Goal: Task Accomplishment & Management: Complete application form

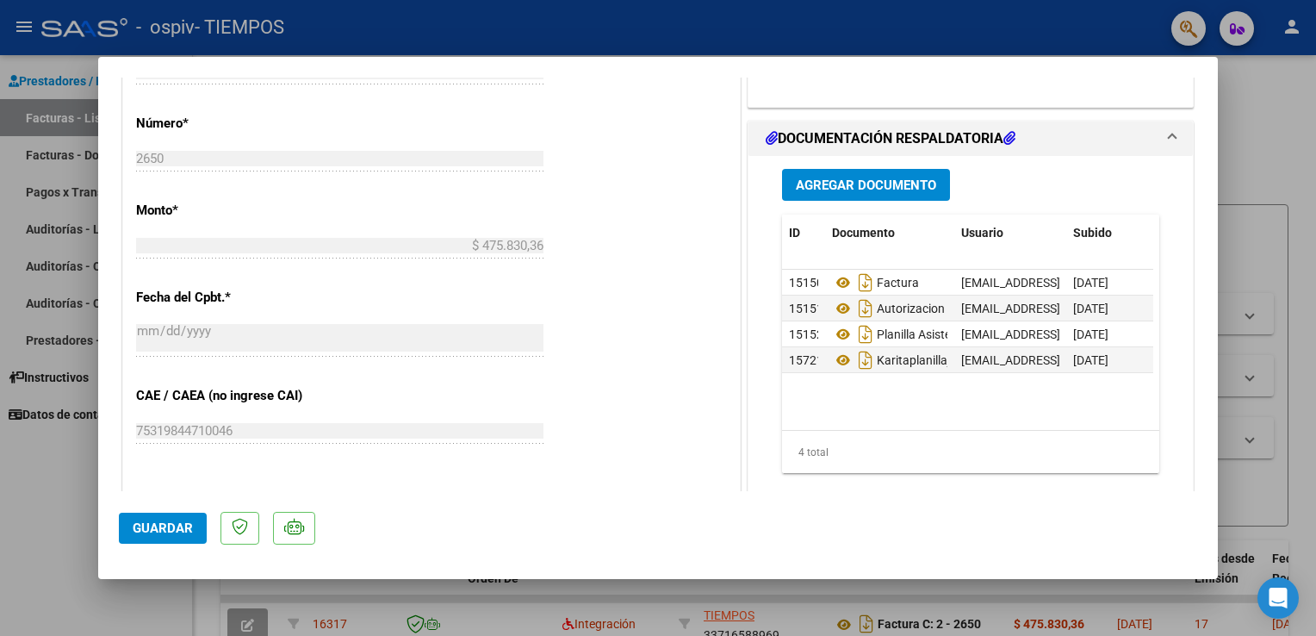
scroll to position [773, 0]
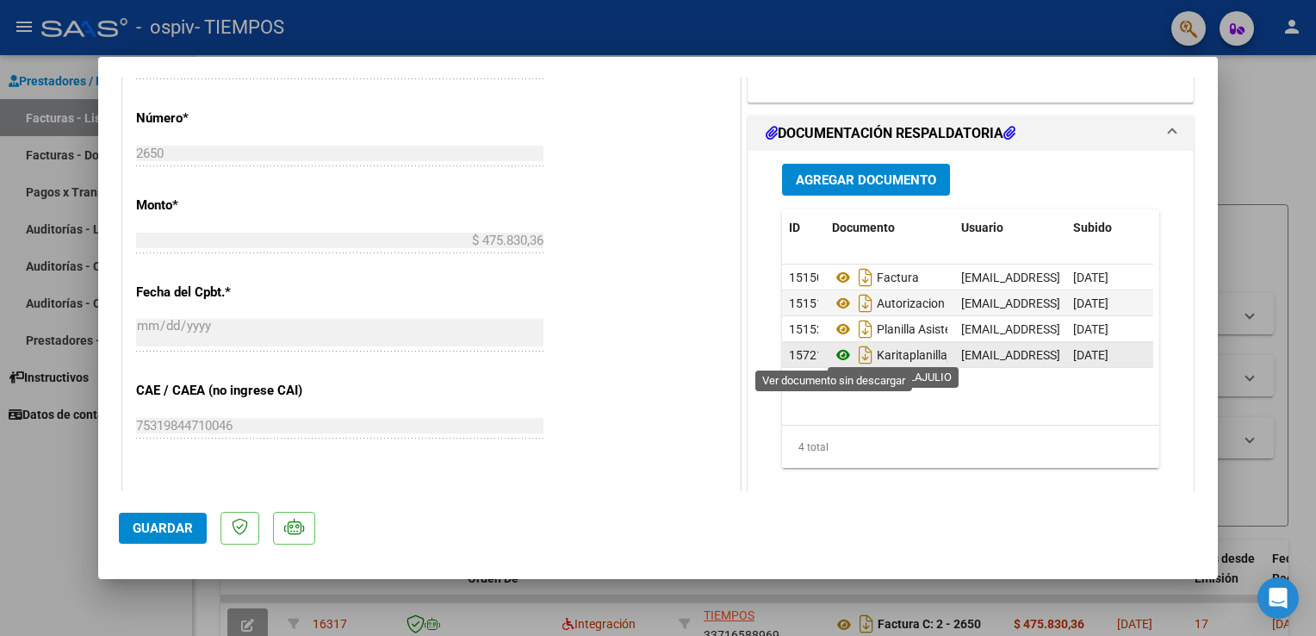
click at [834, 351] on icon at bounding box center [843, 355] width 22 height 21
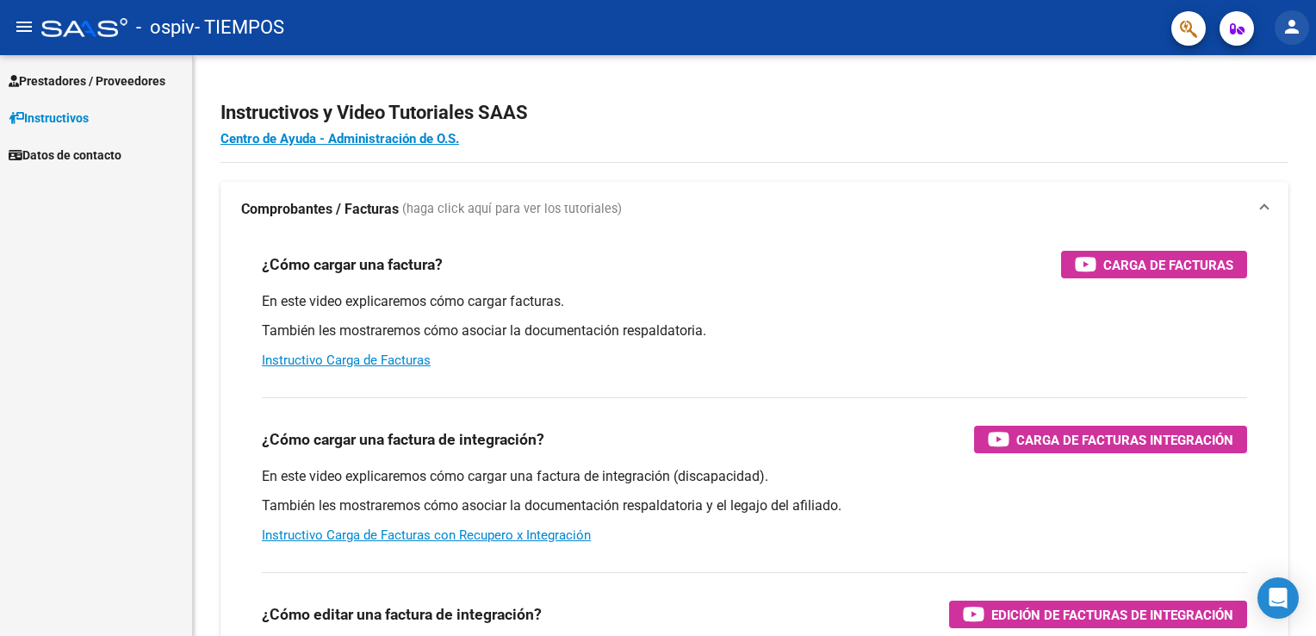
click at [1296, 33] on mat-icon "person" at bounding box center [1292, 26] width 21 height 21
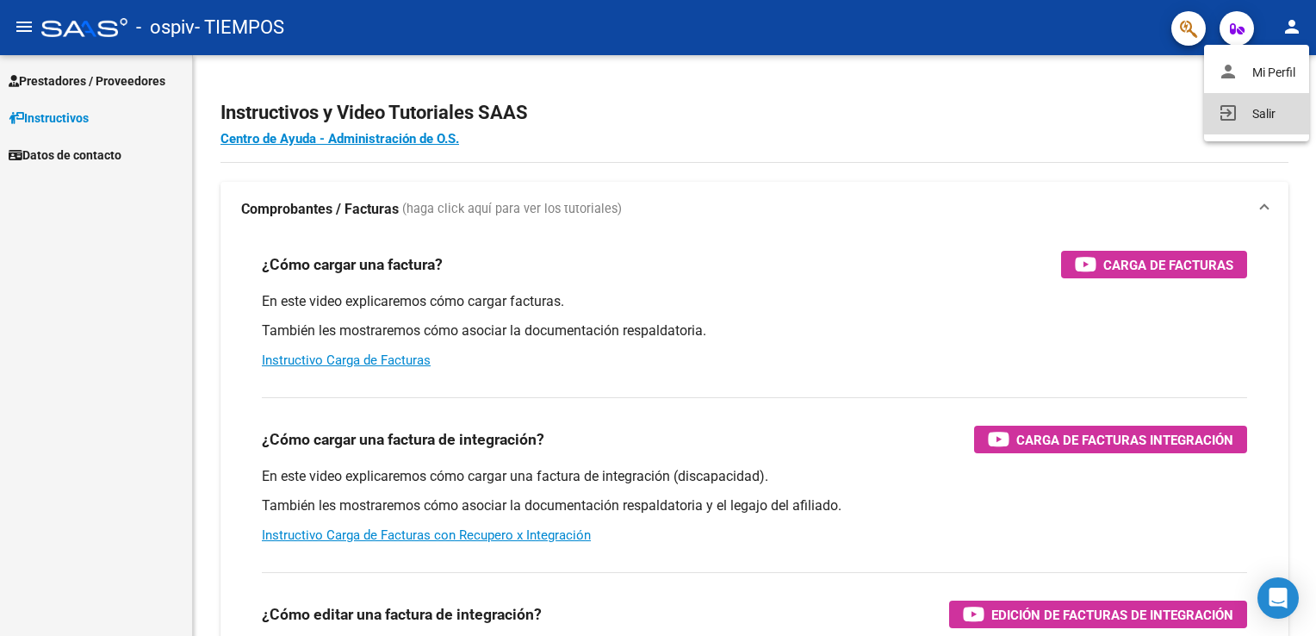
click at [1261, 113] on button "exit_to_app Salir" at bounding box center [1256, 113] width 105 height 41
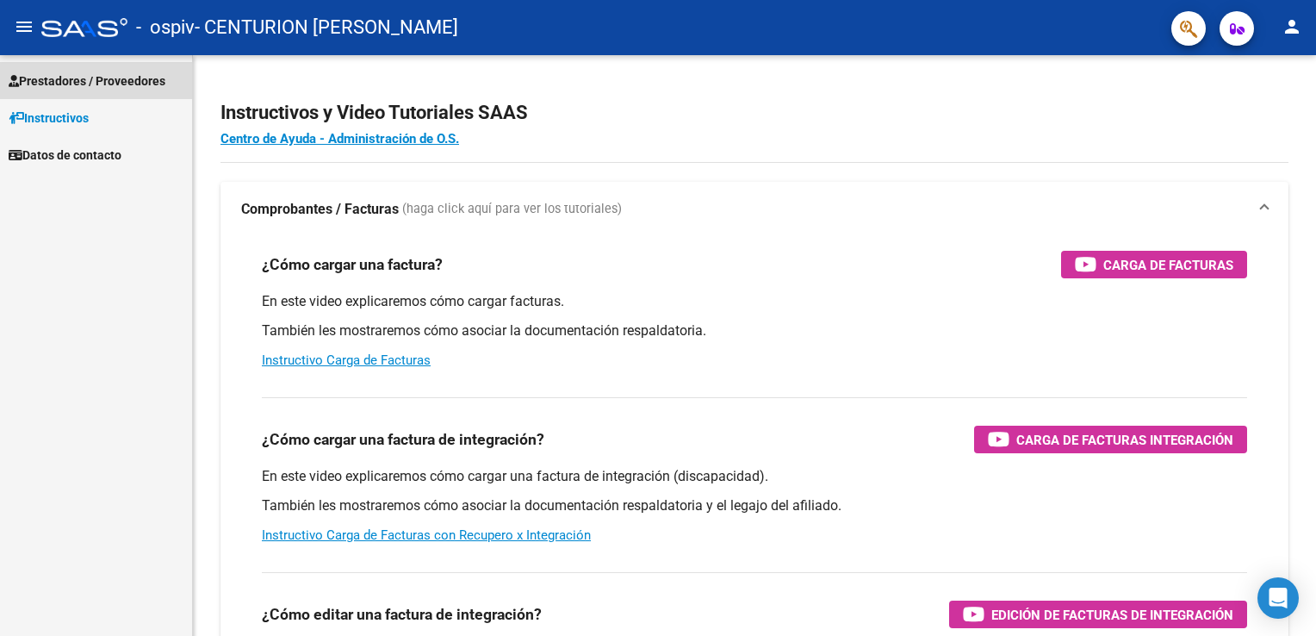
click at [76, 75] on span "Prestadores / Proveedores" at bounding box center [87, 80] width 157 height 19
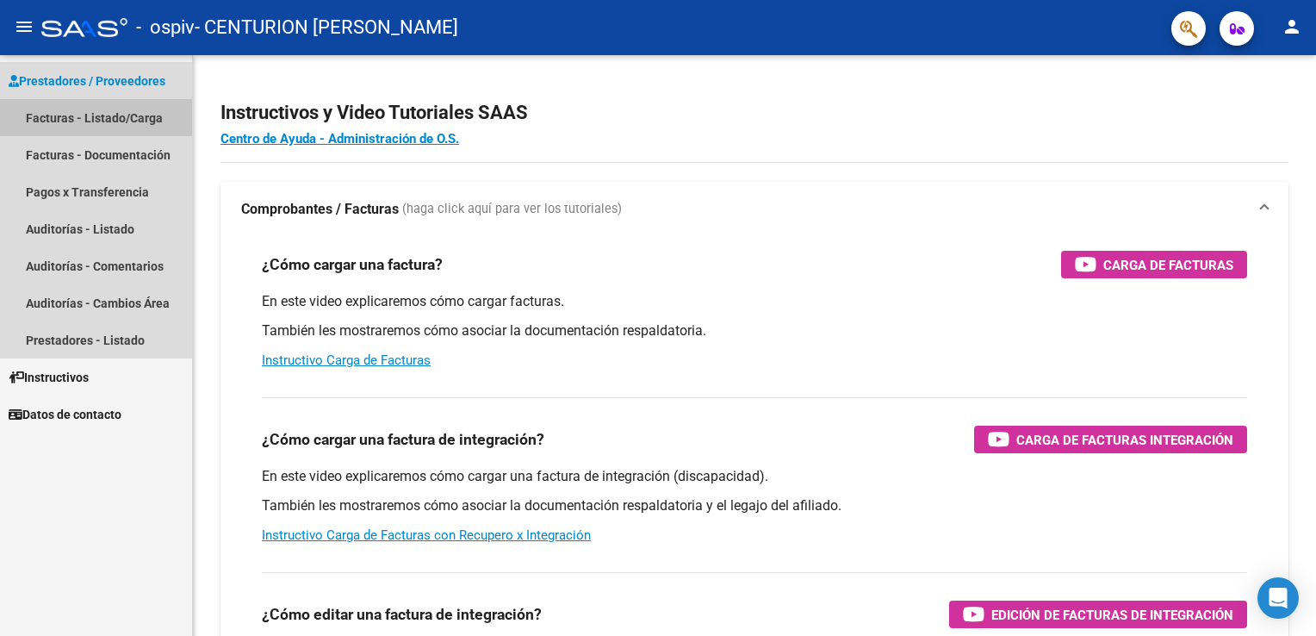
click at [69, 113] on link "Facturas - Listado/Carga" at bounding box center [96, 117] width 192 height 37
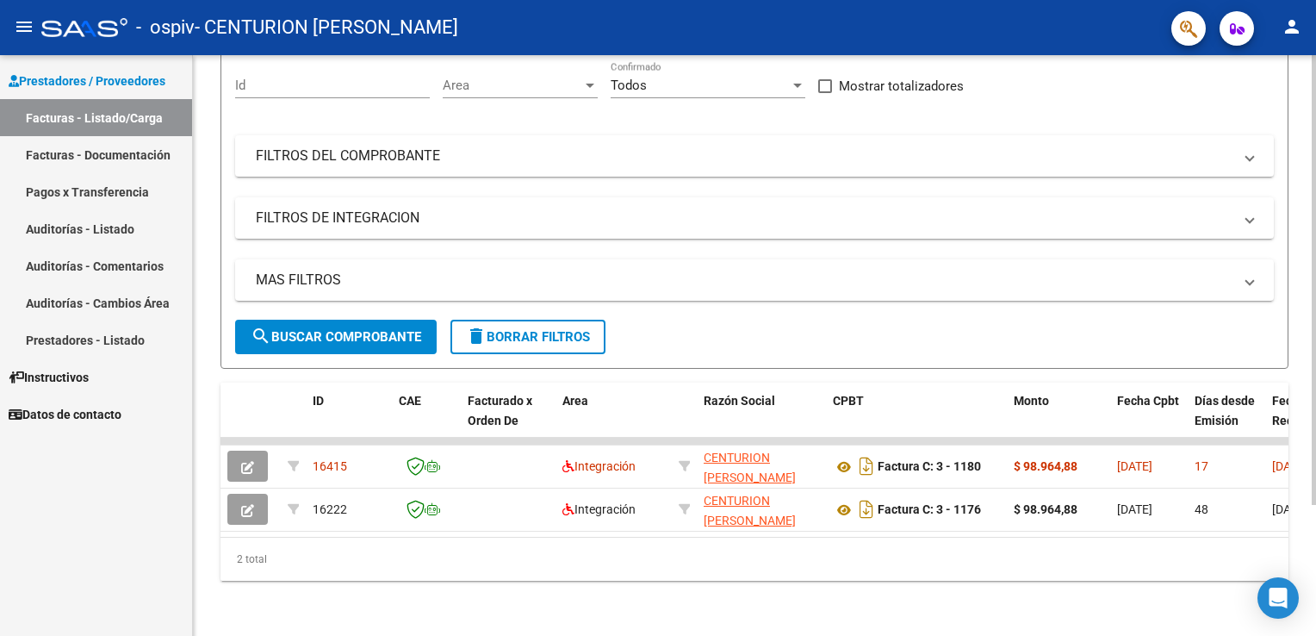
scroll to position [168, 0]
click at [1312, 536] on div at bounding box center [1314, 411] width 4 height 450
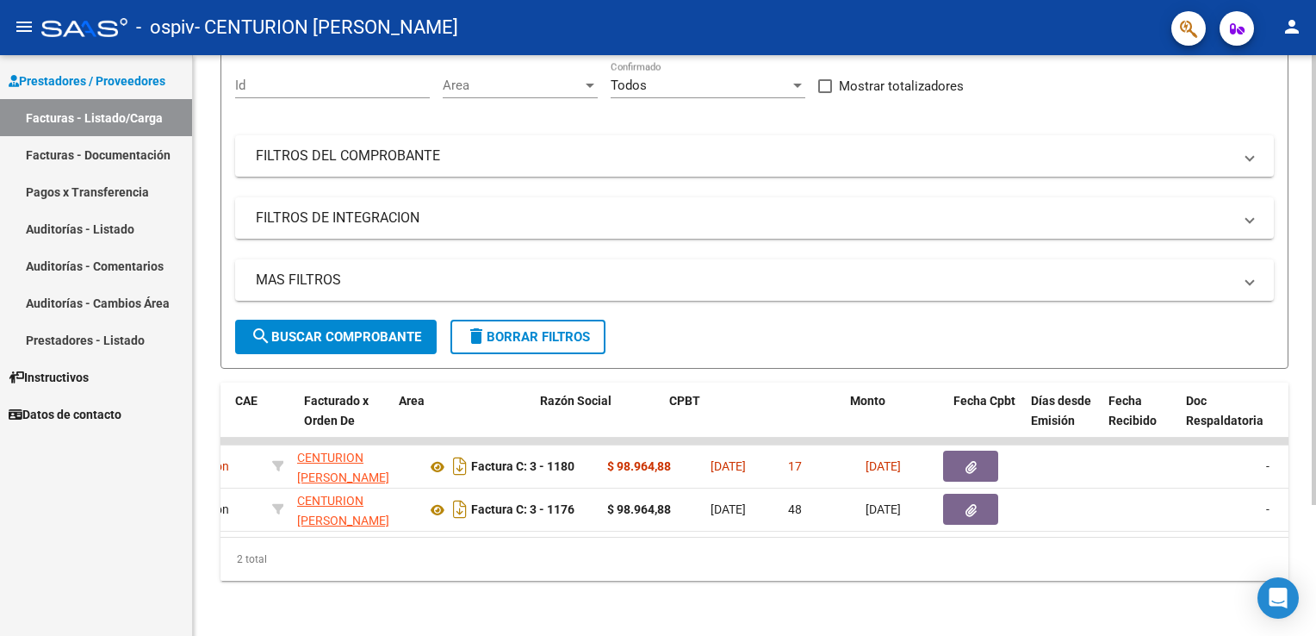
scroll to position [0, 0]
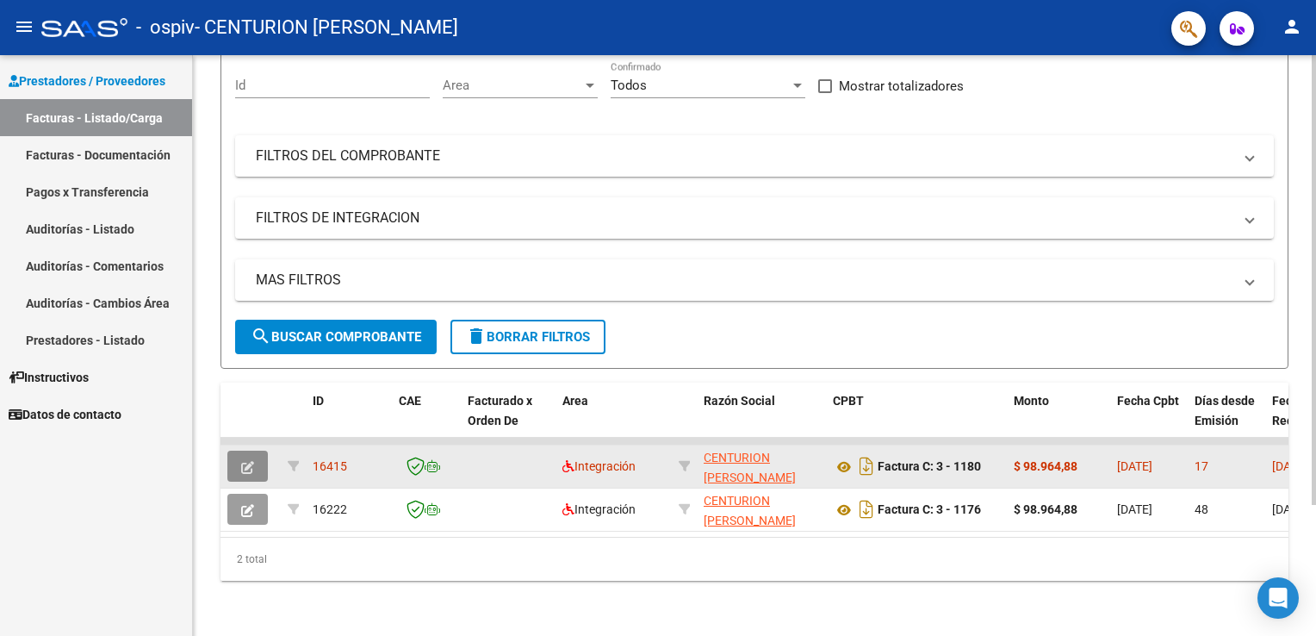
click at [251, 461] on icon "button" at bounding box center [247, 467] width 13 height 13
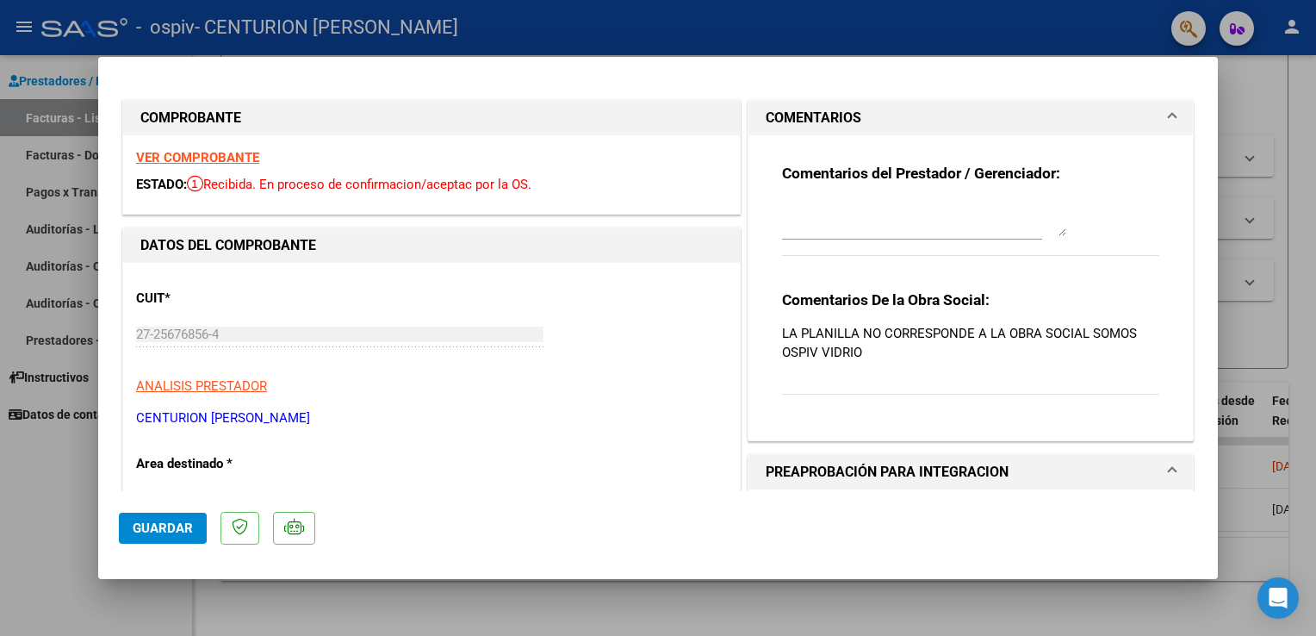
click at [799, 235] on textarea at bounding box center [924, 219] width 284 height 34
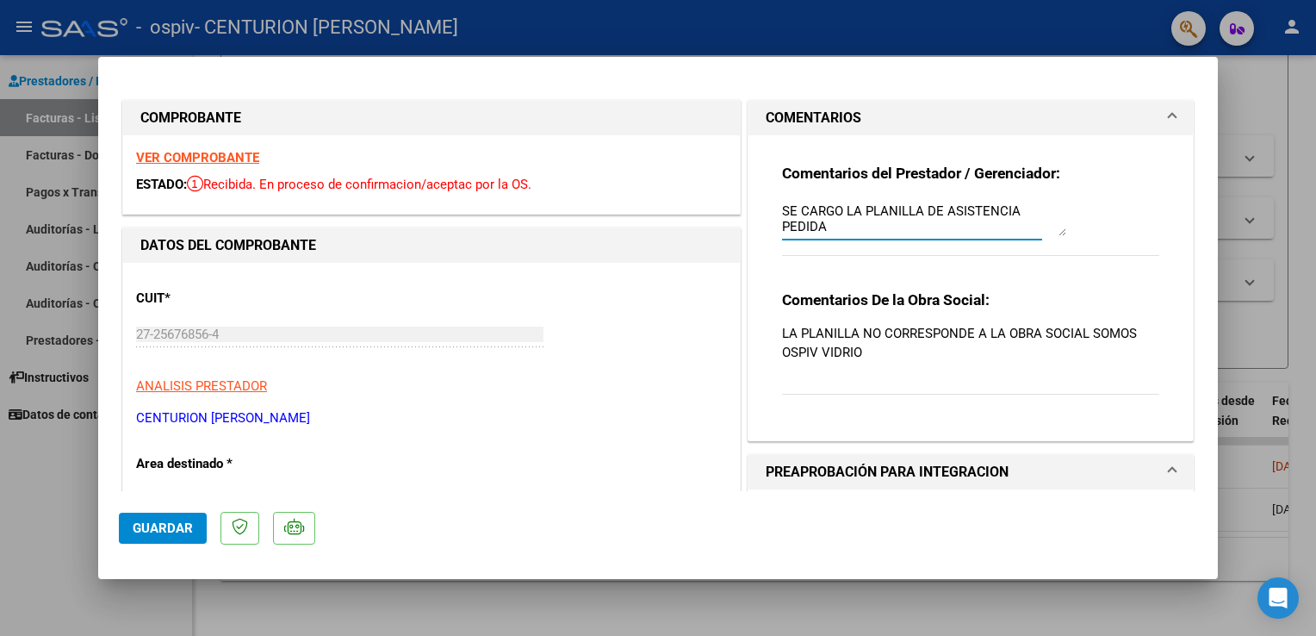
type textarea "SE CARGO LA PLANILLA DE ASISTENCIA PEDIDA"
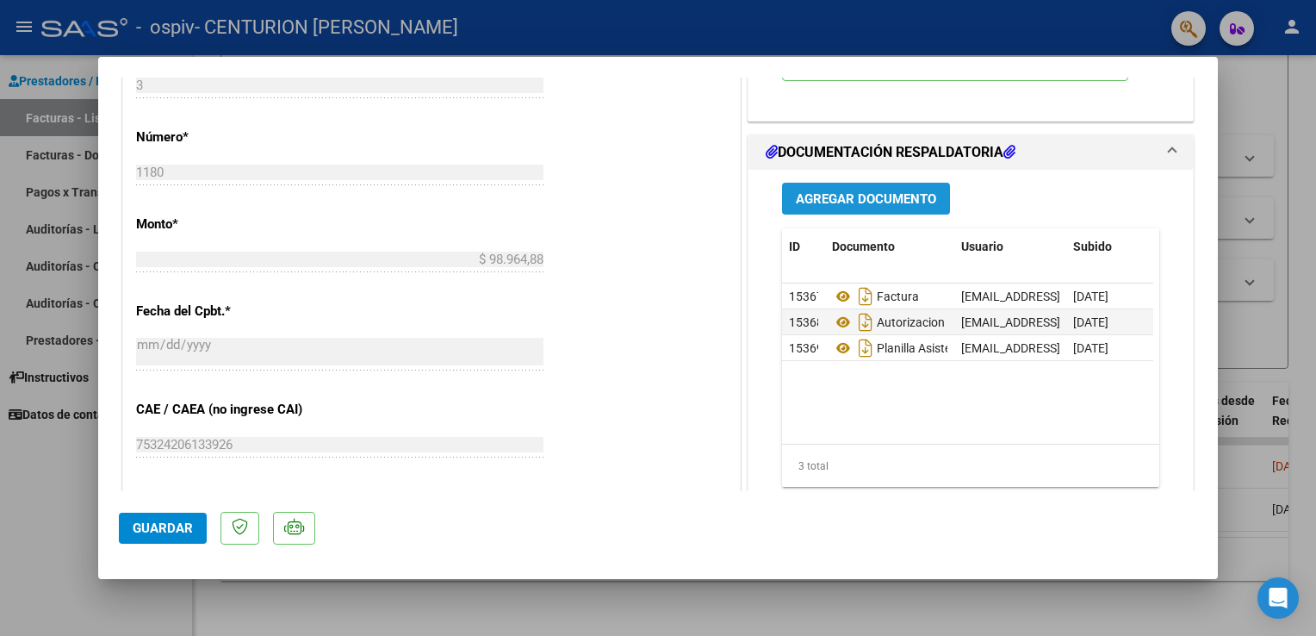
click at [875, 196] on span "Agregar Documento" at bounding box center [866, 199] width 140 height 16
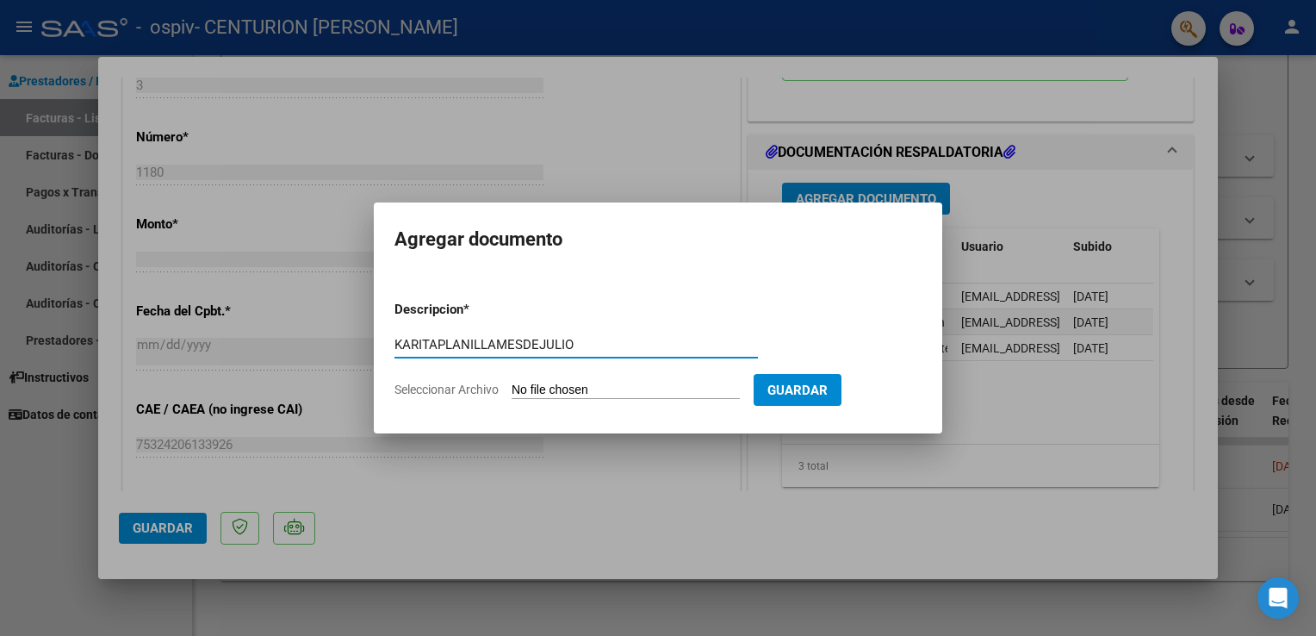
type input "KARITAPLANILLAMESDEJULIO"
click at [552, 390] on input "Seleccionar Archivo" at bounding box center [626, 390] width 228 height 16
type input "C:\fakepath\Planilla Karita Thiago julio2025.pdf"
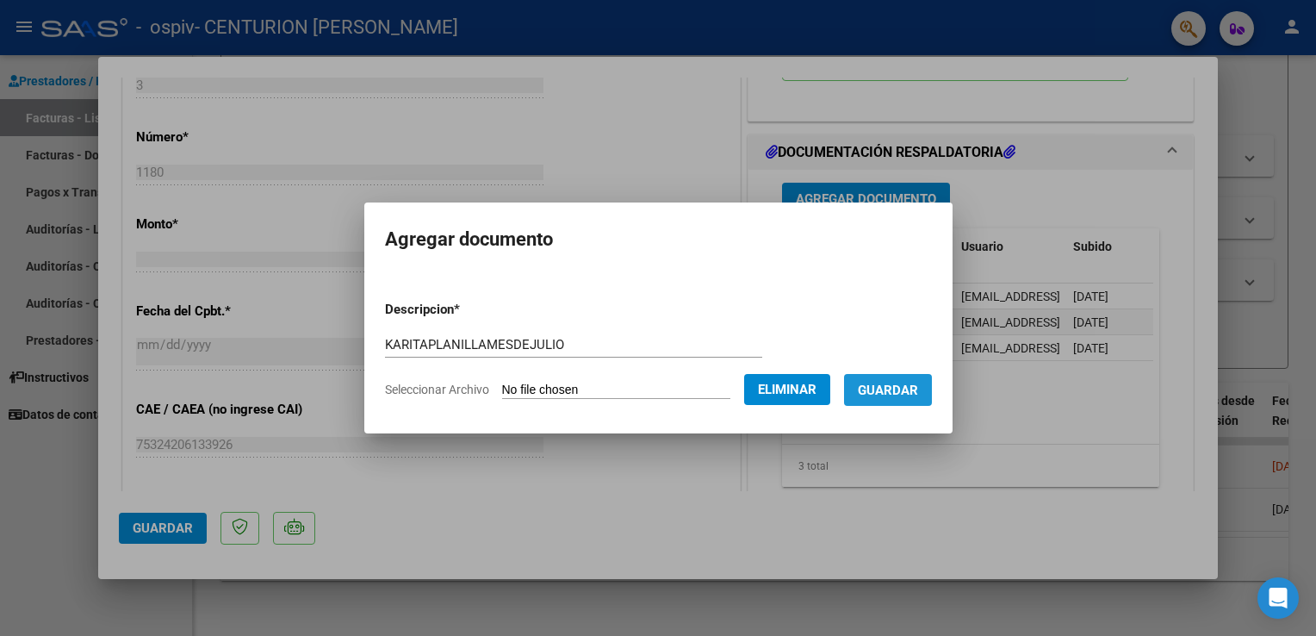
click at [917, 385] on span "Guardar" at bounding box center [888, 390] width 60 height 16
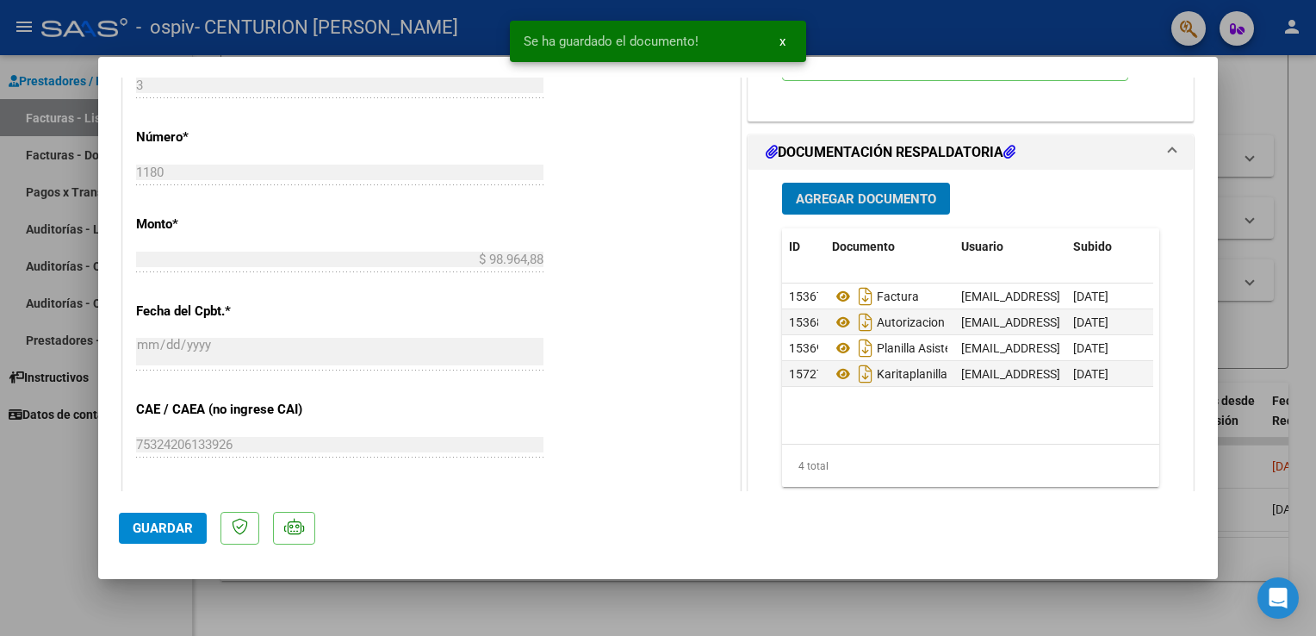
click at [169, 528] on span "Guardar" at bounding box center [163, 528] width 60 height 16
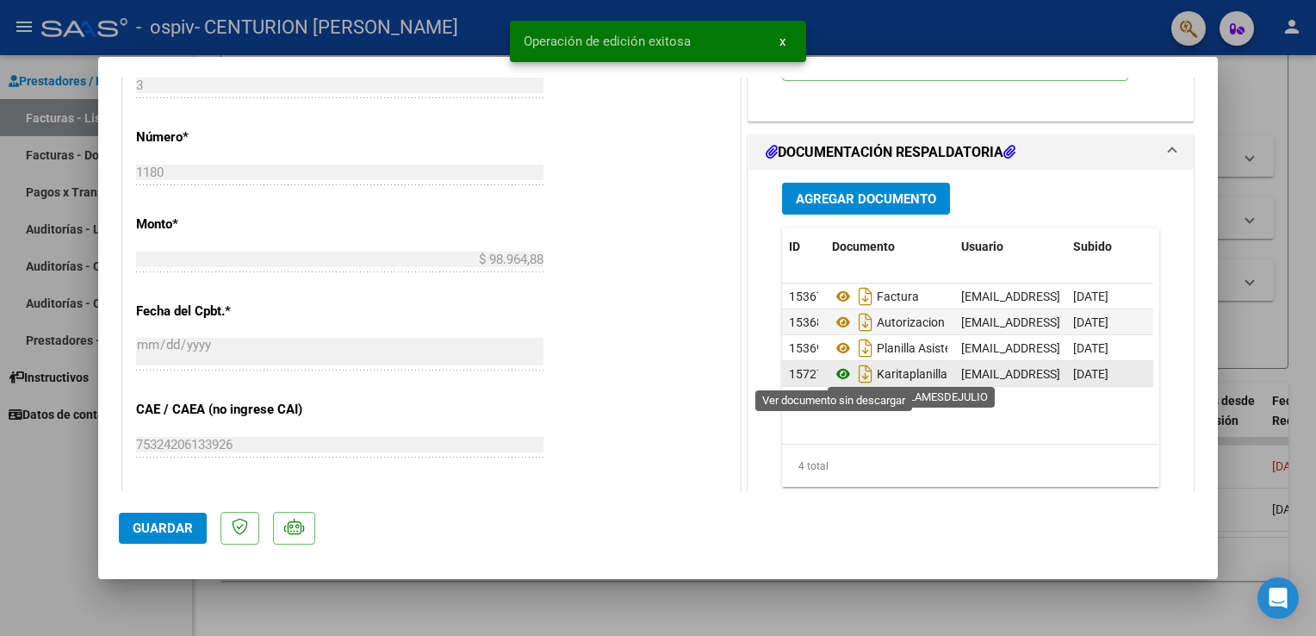
click at [836, 370] on icon at bounding box center [843, 374] width 22 height 21
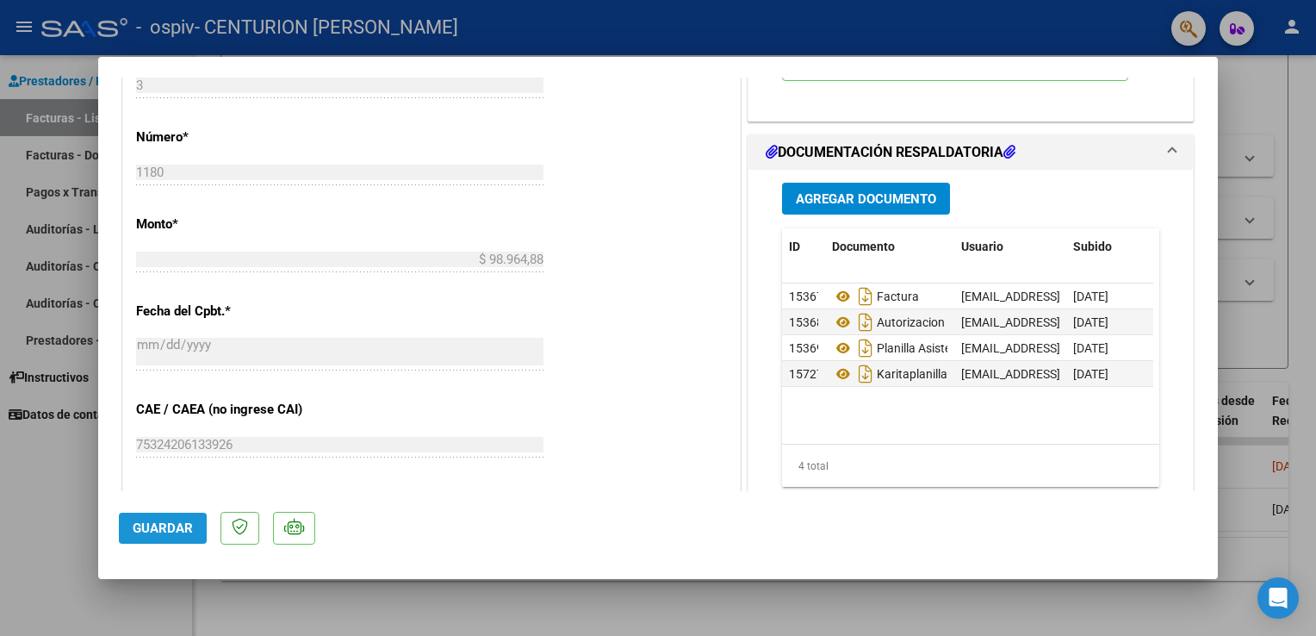
click at [142, 522] on span "Guardar" at bounding box center [163, 528] width 60 height 16
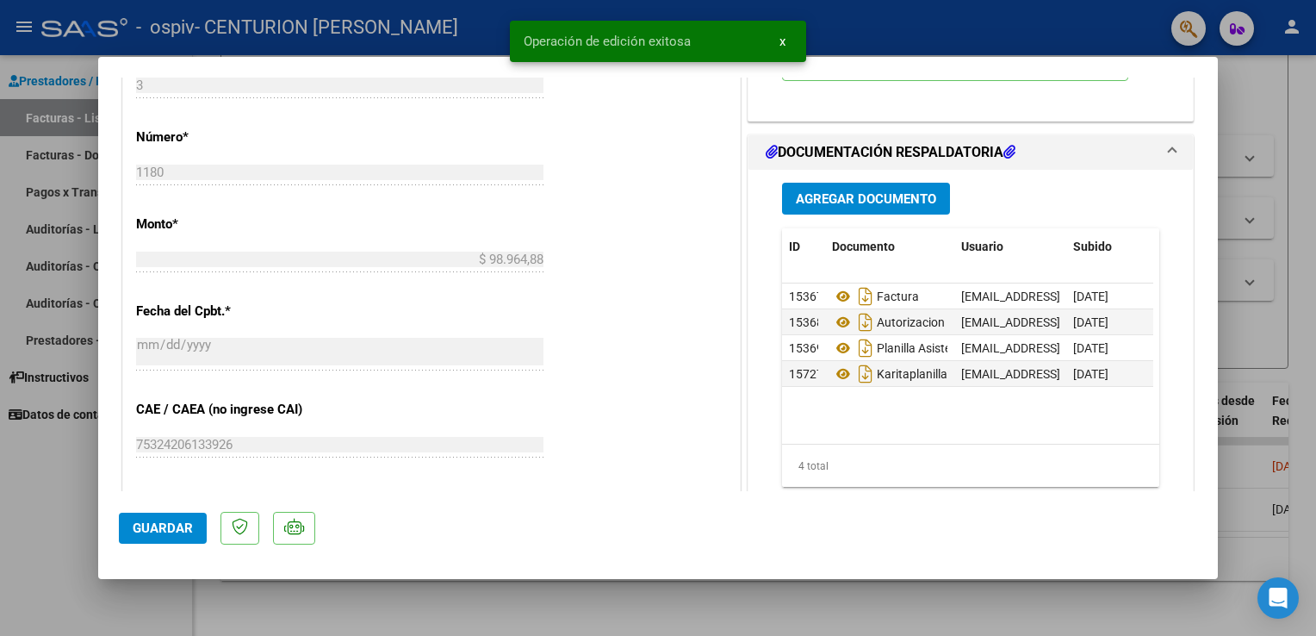
click at [54, 463] on div at bounding box center [658, 318] width 1316 height 636
type input "$ 0,00"
